Goal: Information Seeking & Learning: Learn about a topic

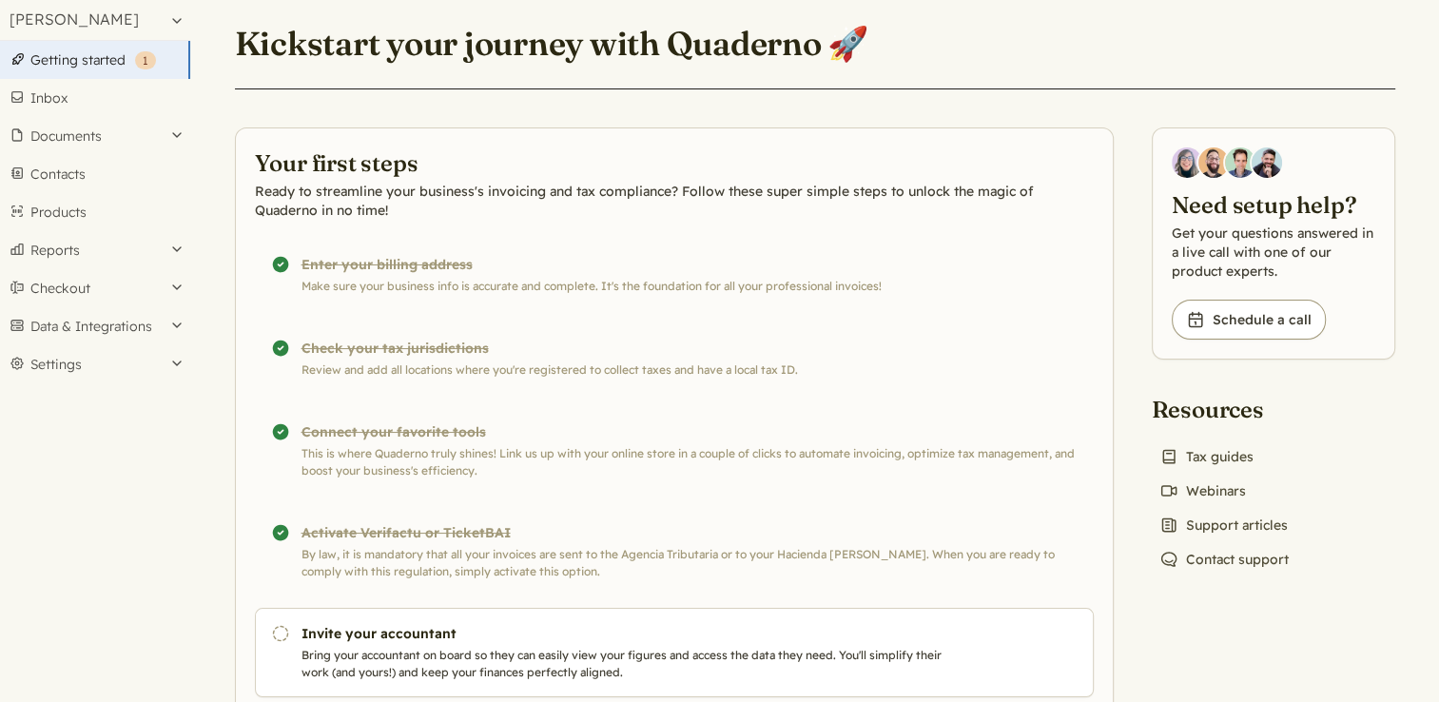
scroll to position [117, 0]
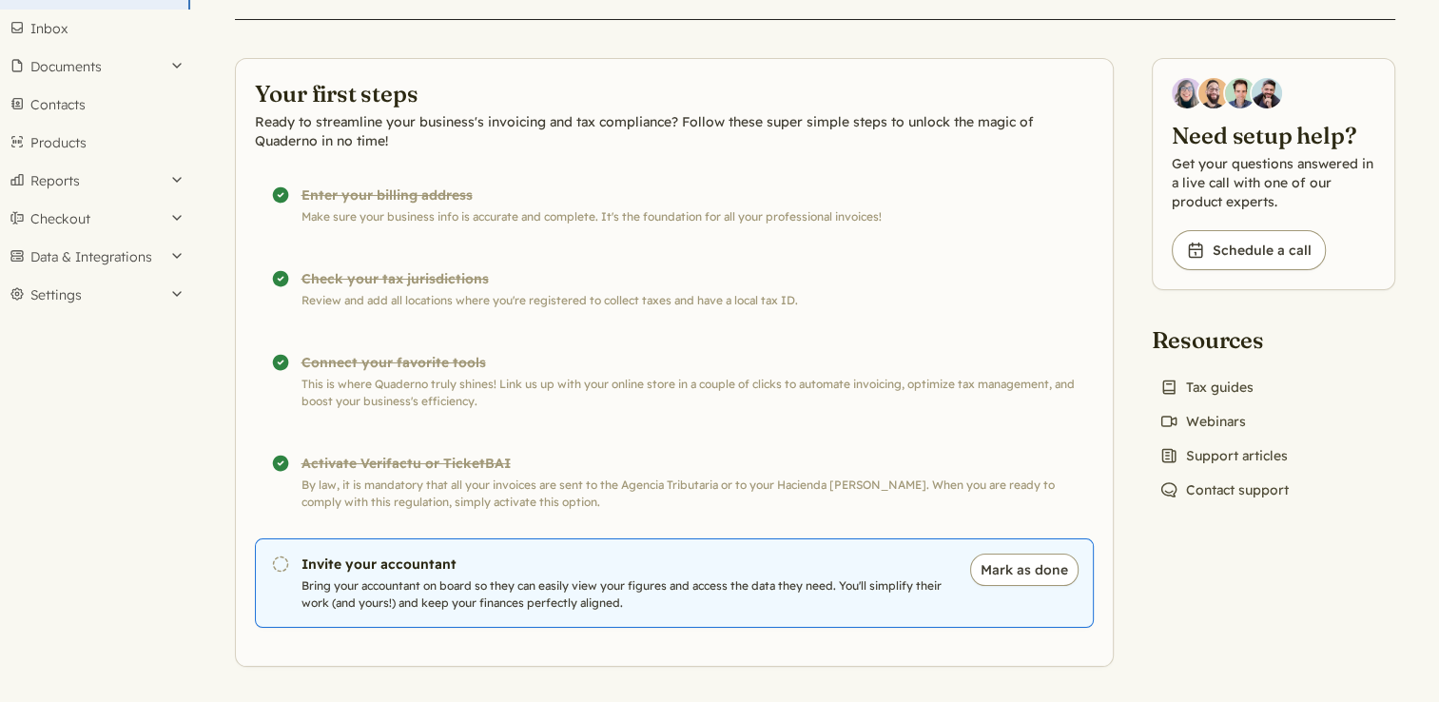
click at [460, 584] on p "Bring your accountant on board so they can easily view your figures and access …" at bounding box center [625, 594] width 649 height 34
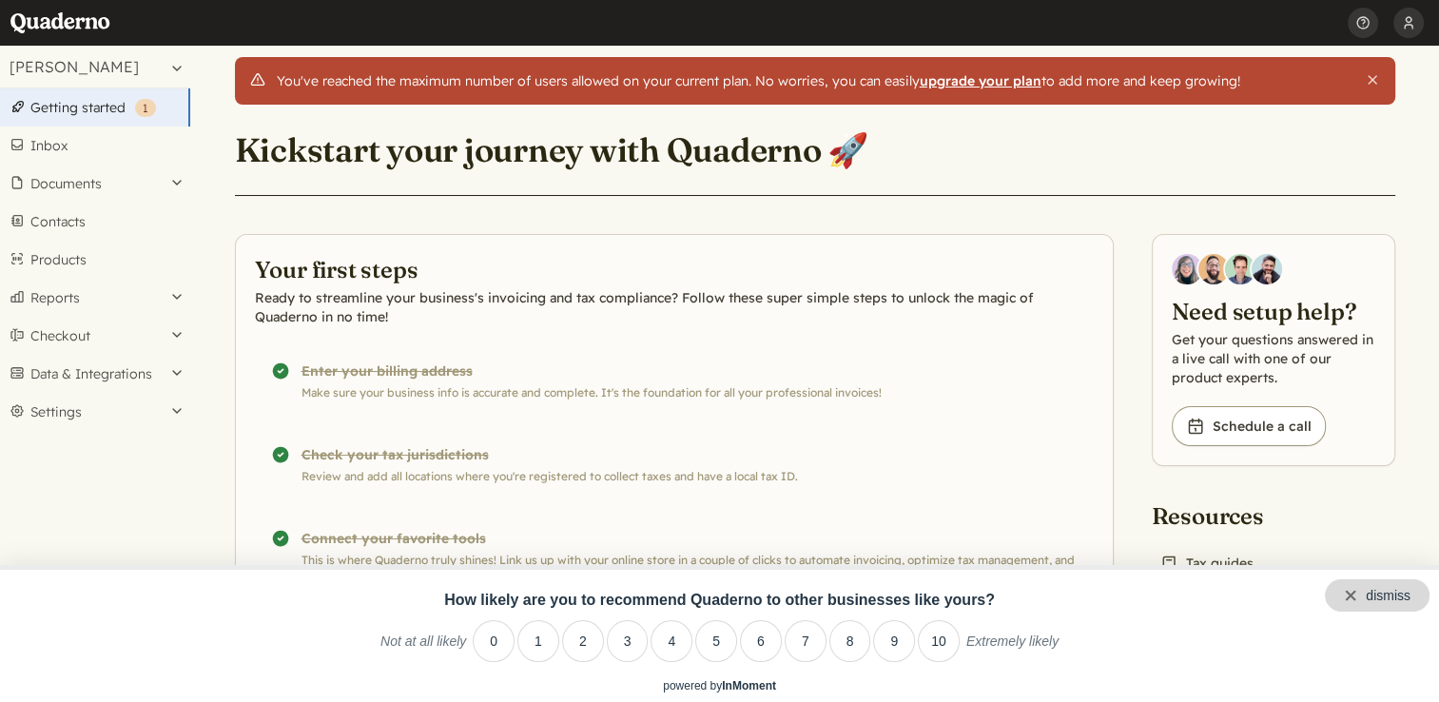
click at [1410, 603] on div "dismiss" at bounding box center [1377, 595] width 105 height 32
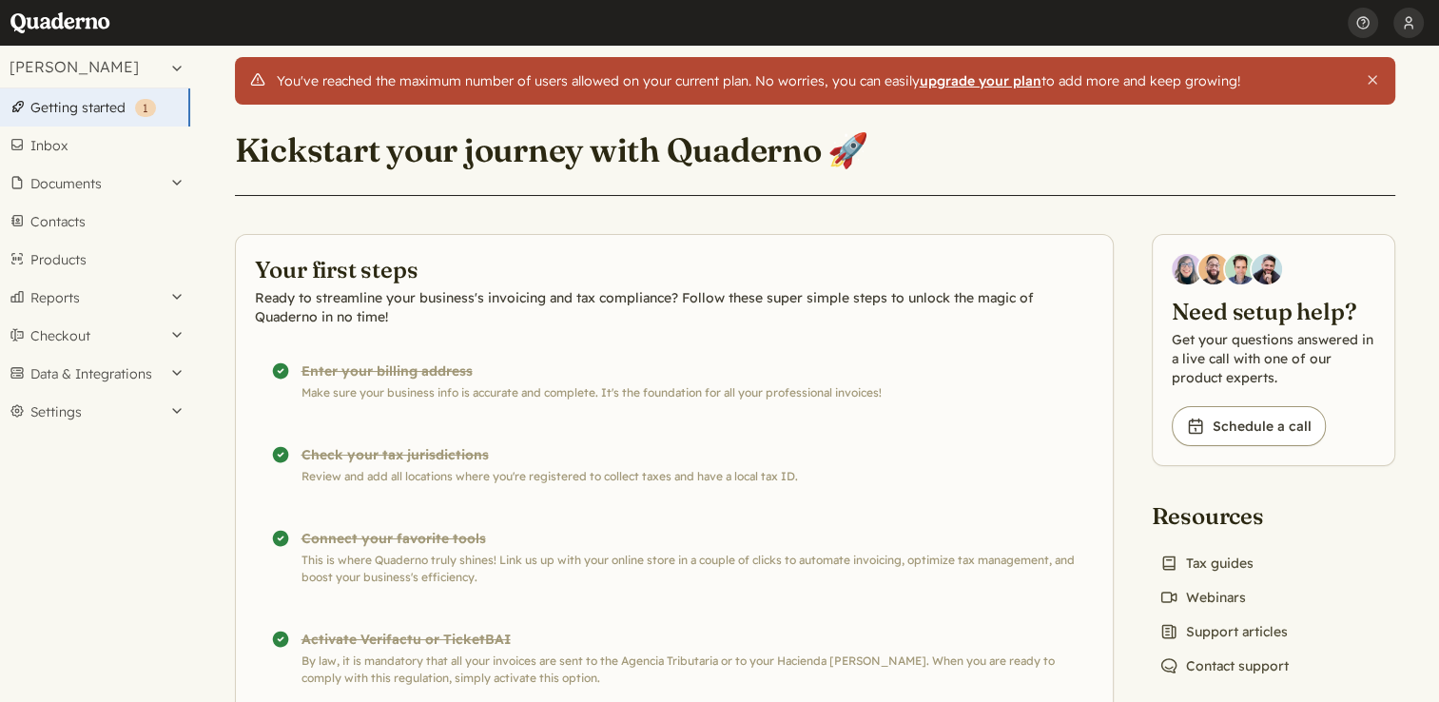
click at [969, 82] on strong "upgrade your plan" at bounding box center [981, 80] width 122 height 17
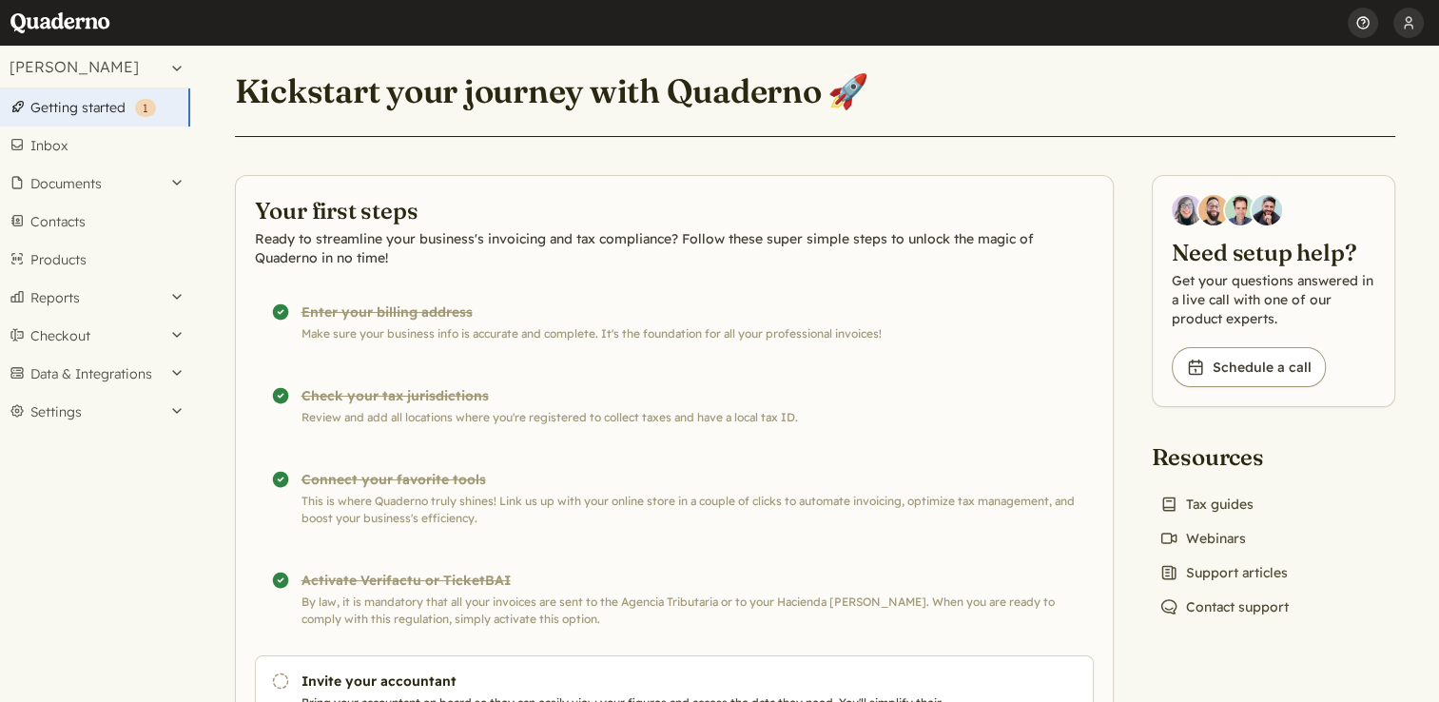
click at [1361, 24] on button "Help" at bounding box center [1362, 23] width 30 height 46
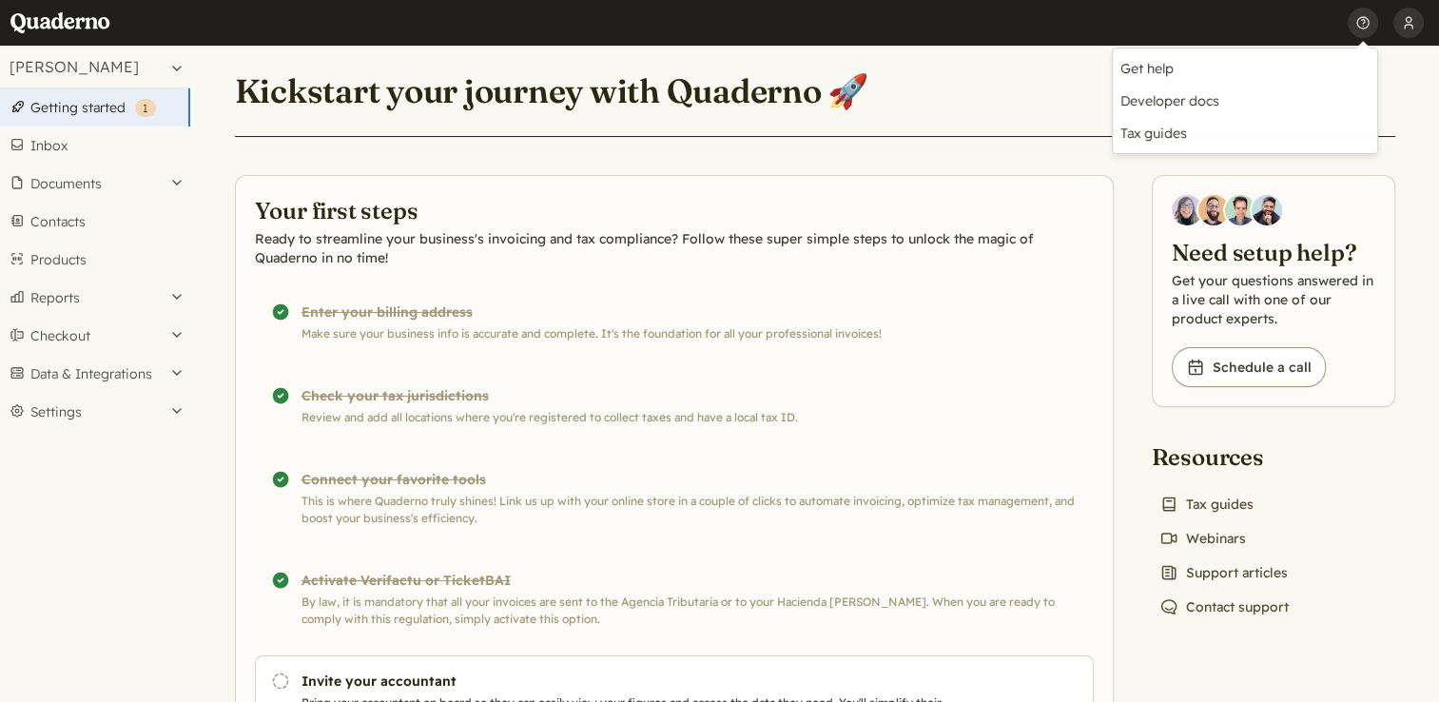
click at [148, 454] on div "Select an account: Kevin Maurits Search account Kevin Maurits Create new accoun…" at bounding box center [95, 374] width 190 height 656
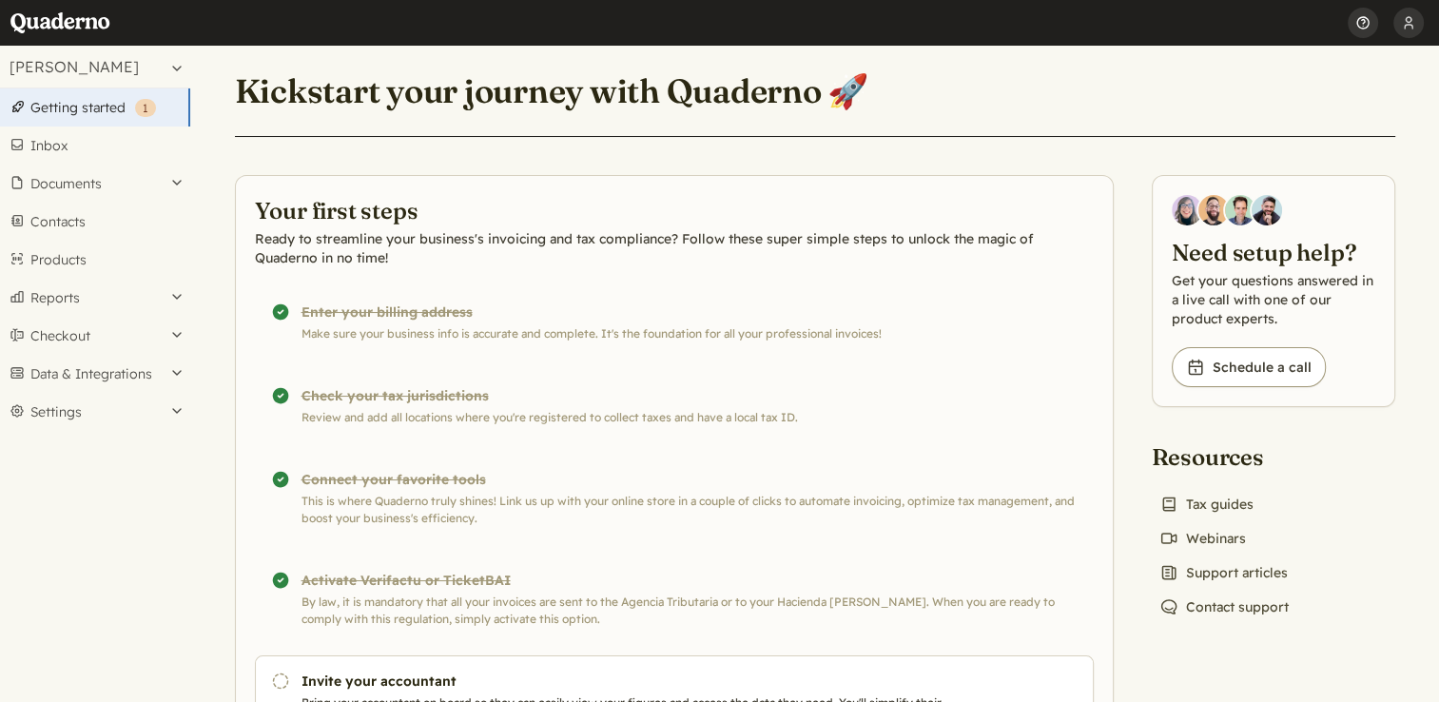
click at [1358, 30] on button "Help" at bounding box center [1362, 23] width 30 height 46
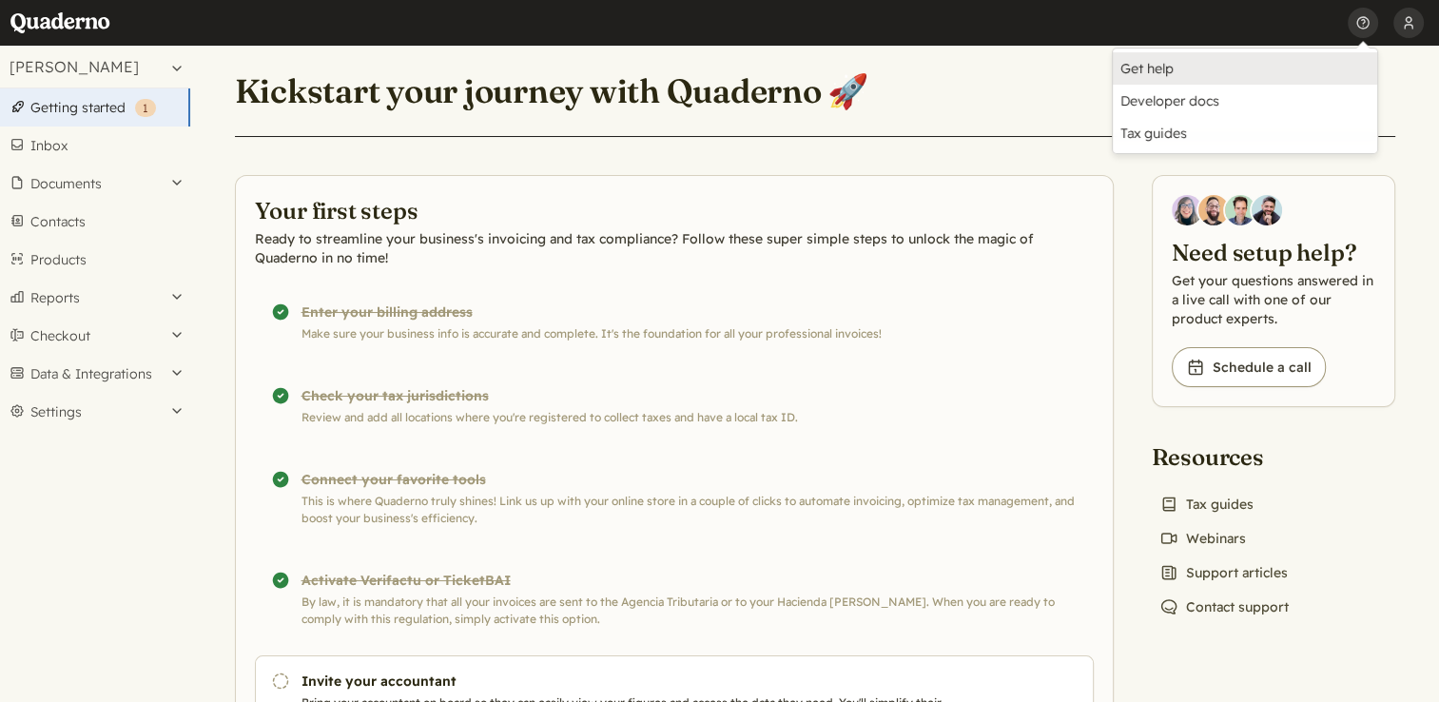
click at [1149, 62] on link "Get help" at bounding box center [1245, 68] width 264 height 32
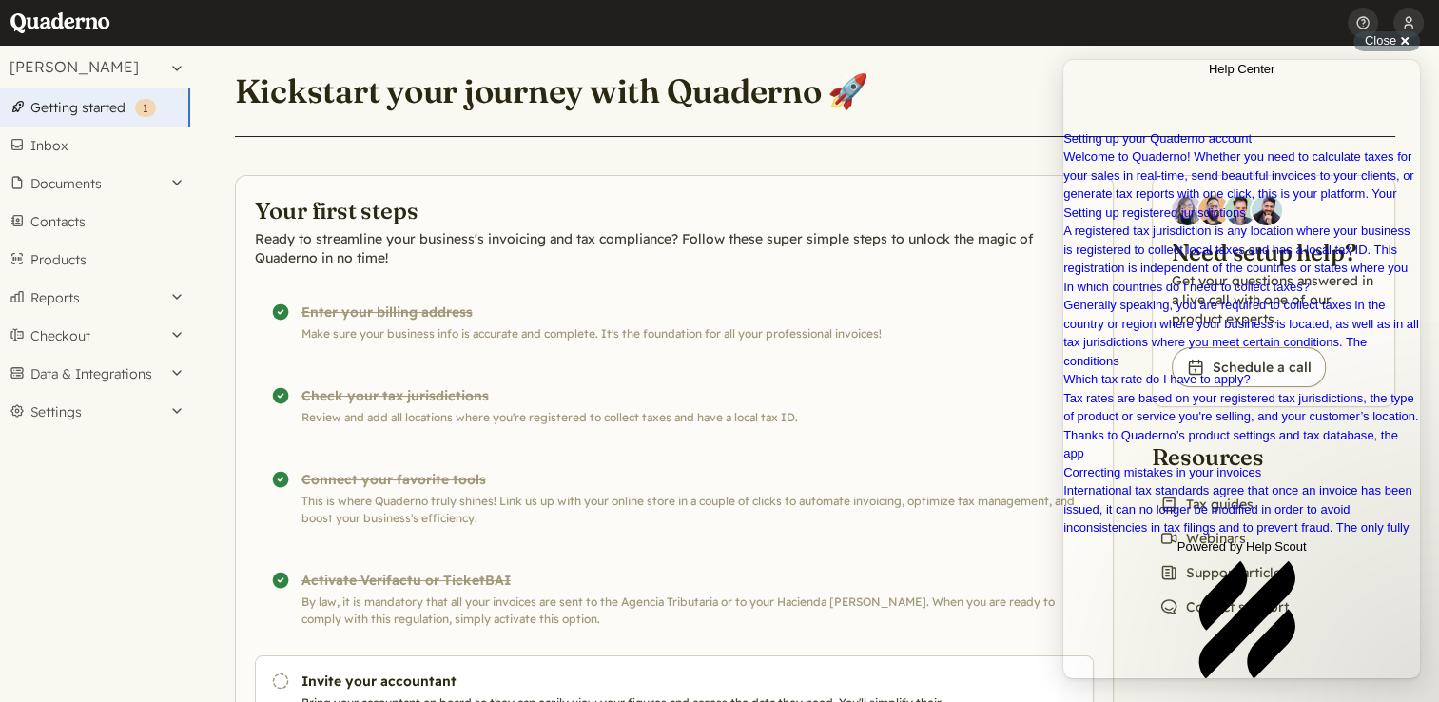
type input "plans"
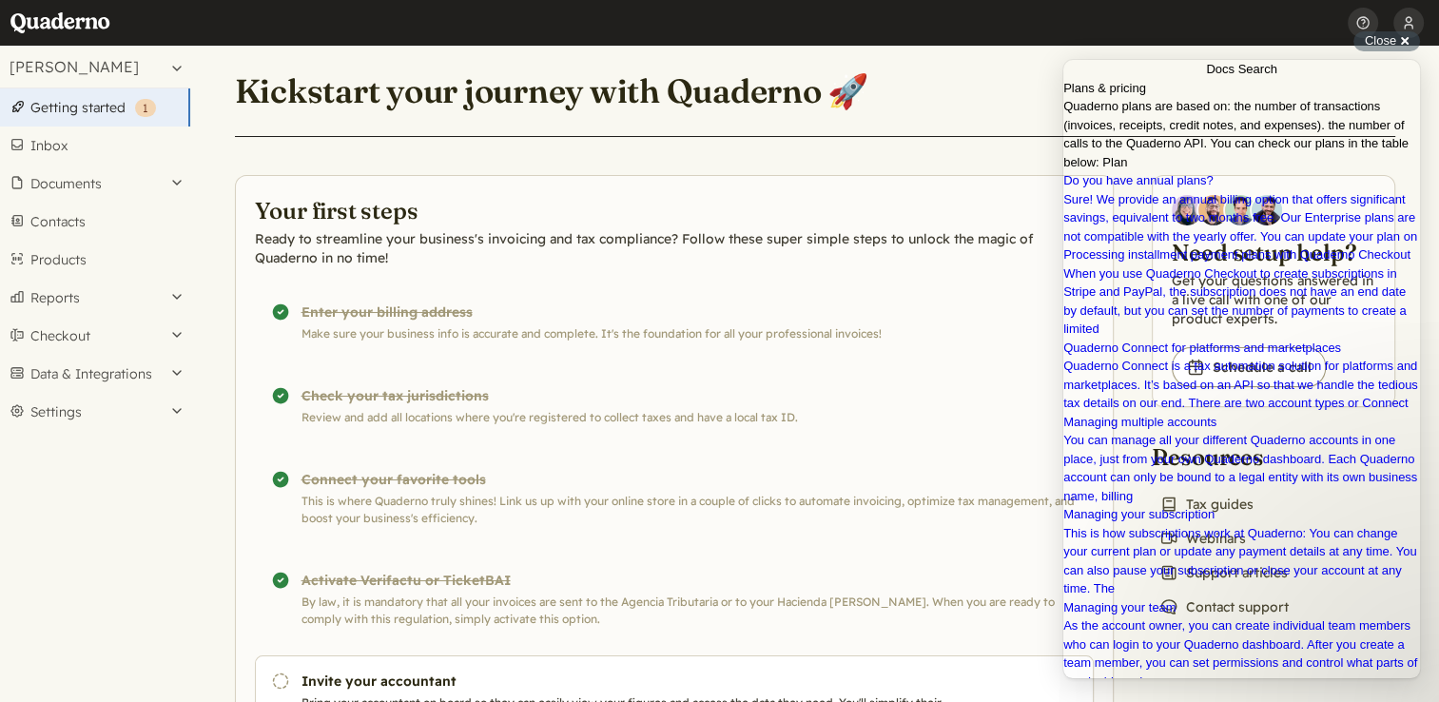
click at [1305, 169] on span "Quaderno plans are based on: the number of transactions (invoices, receipts, cr…" at bounding box center [1235, 134] width 345 height 70
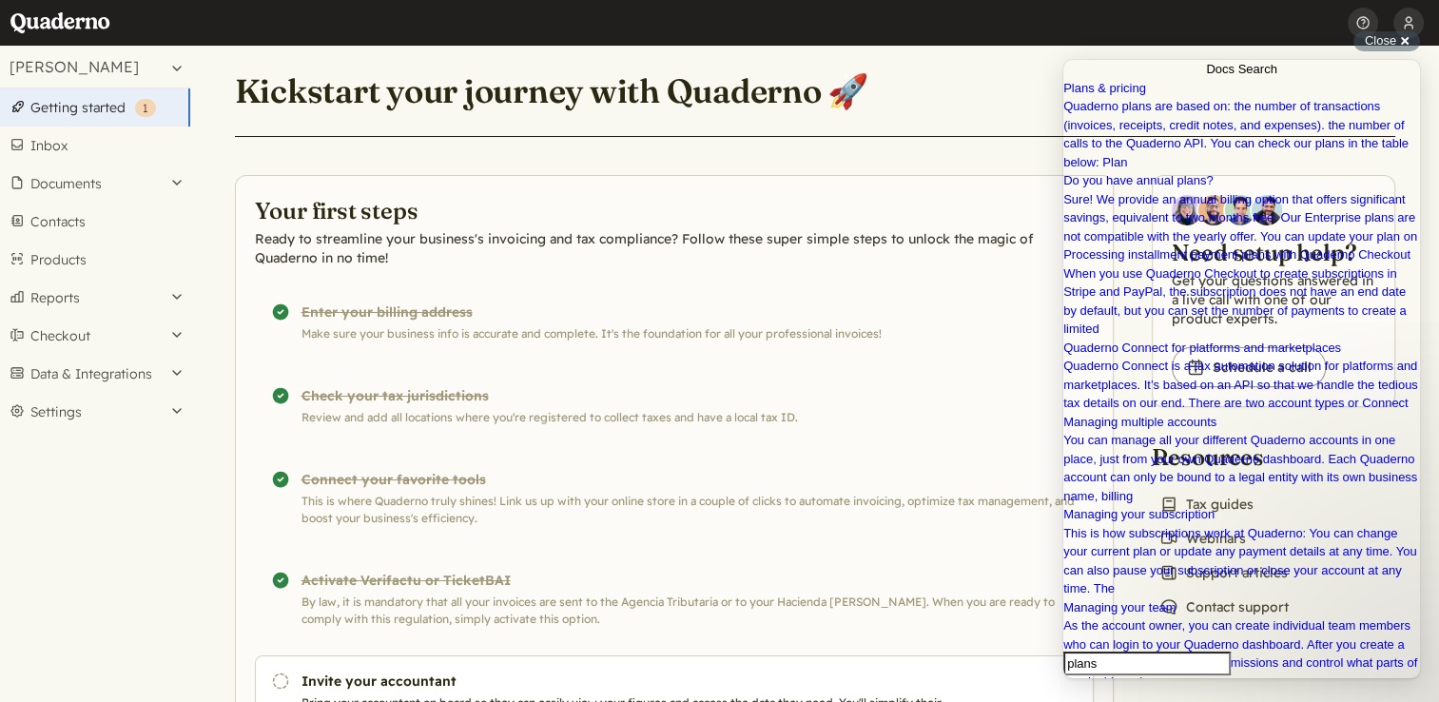
click at [983, 126] on header "Kickstart your journey with Quaderno 🚀" at bounding box center [815, 102] width 1160 height 68
click at [95, 118] on link "Getting started ( 1 )" at bounding box center [95, 107] width 190 height 38
